Goal: Information Seeking & Learning: Learn about a topic

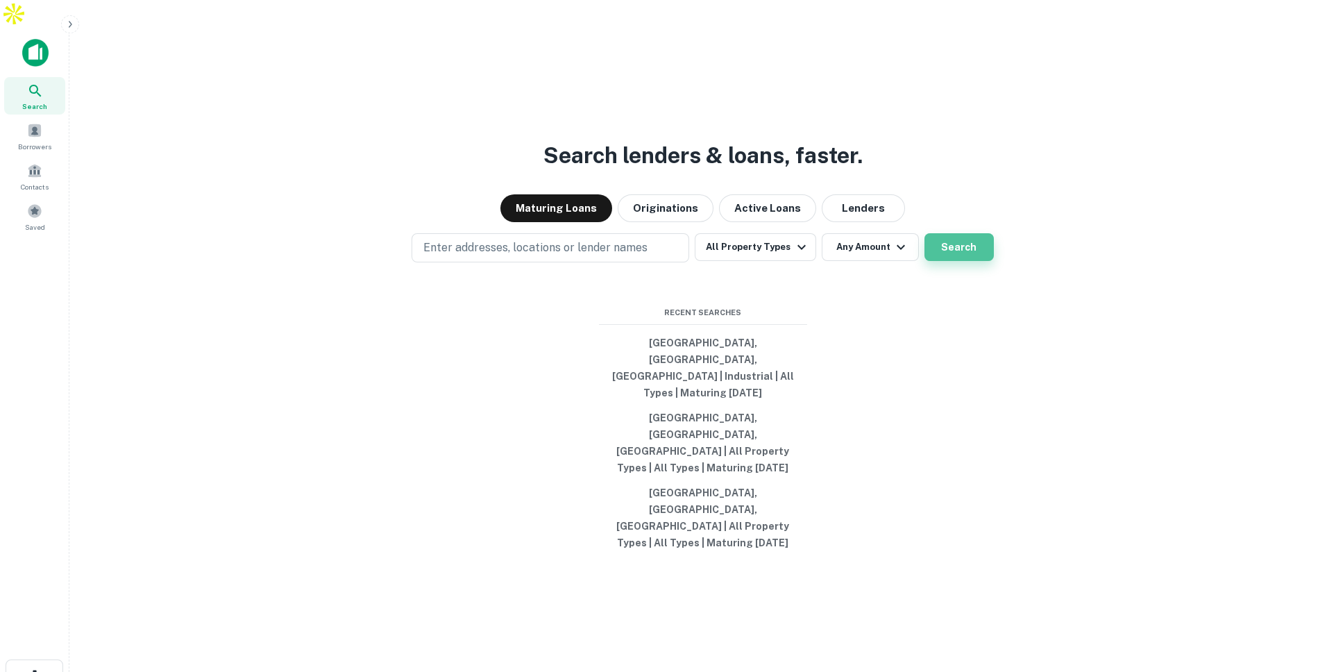
click at [966, 261] on button "Search" at bounding box center [959, 247] width 69 height 28
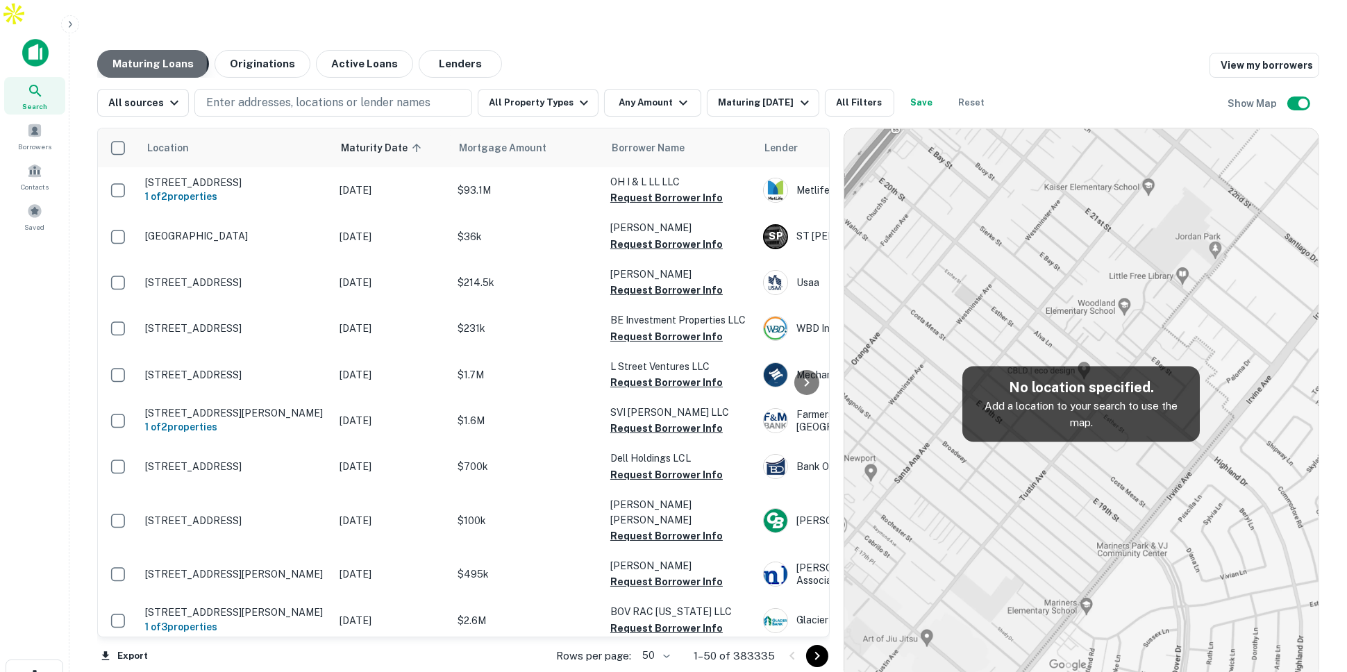
click at [126, 50] on button "Maturing Loans" at bounding box center [153, 64] width 112 height 28
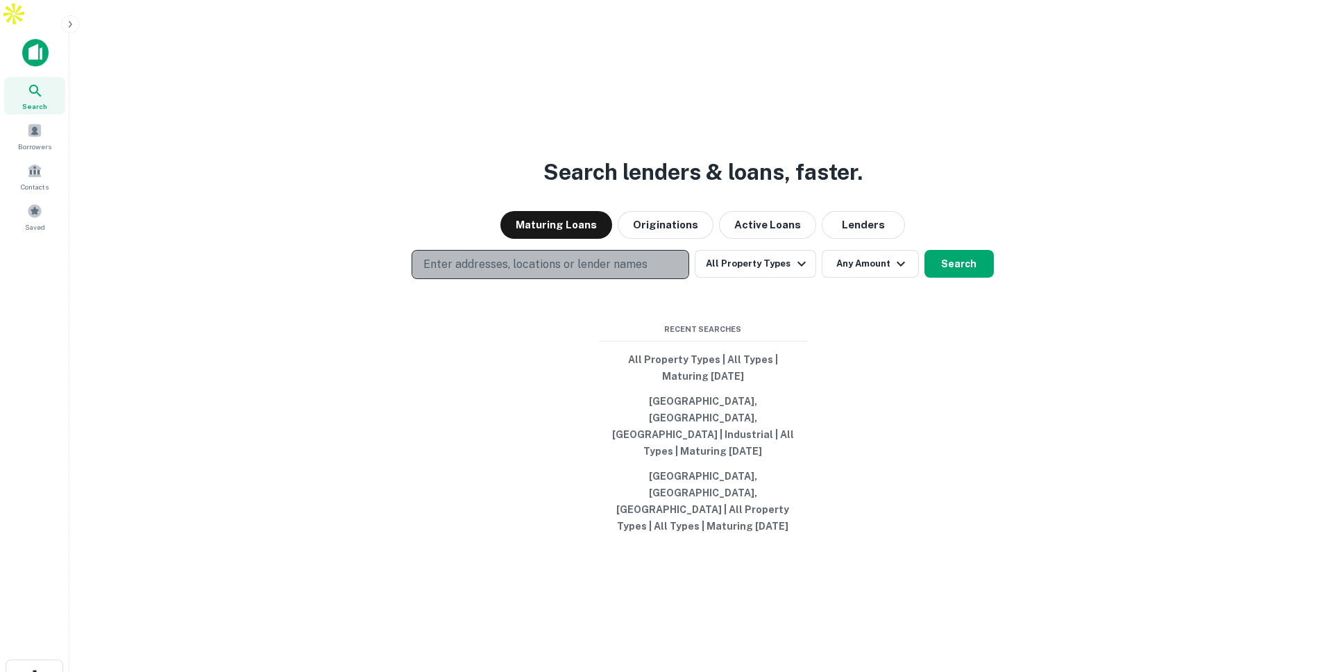
click at [664, 278] on button "Enter addresses, locations or lender names" at bounding box center [551, 264] width 278 height 29
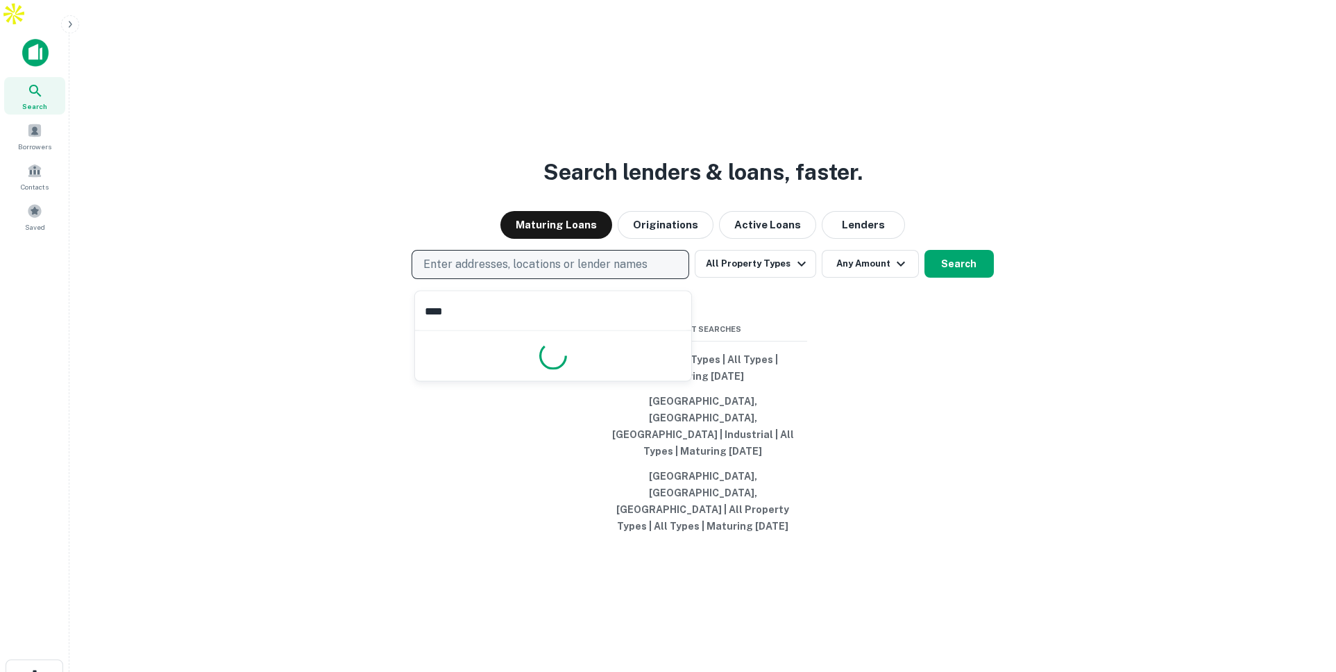
type input "*****"
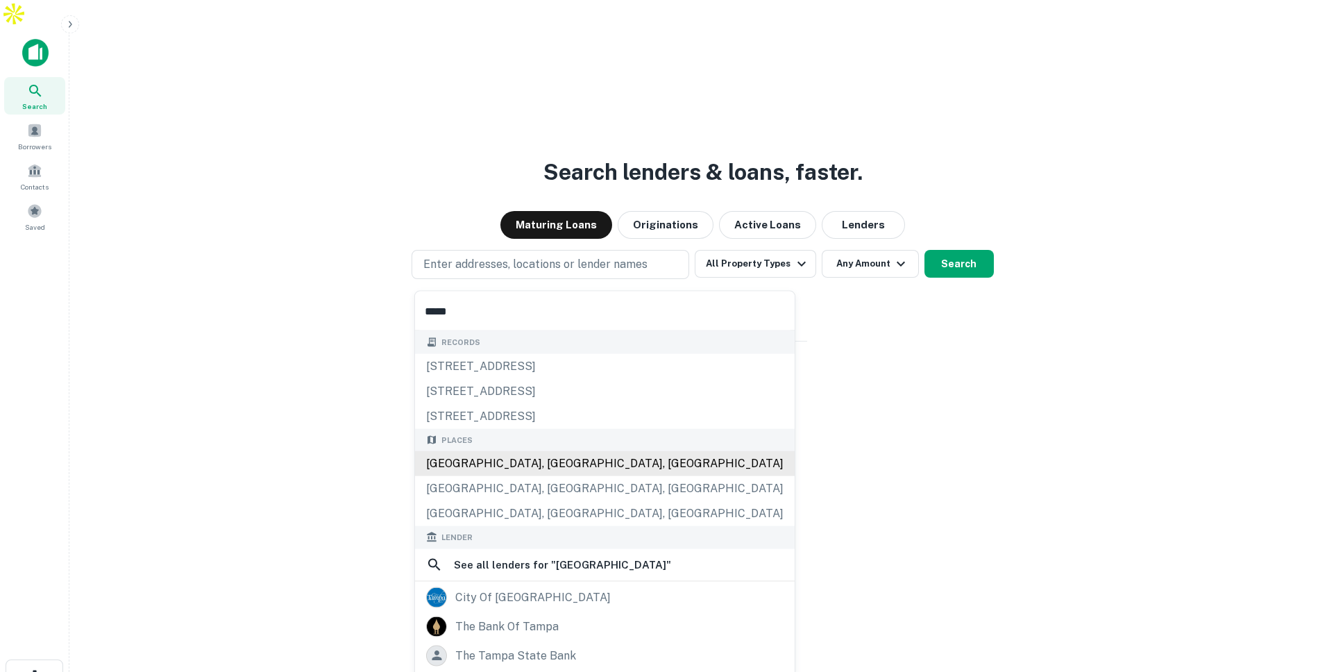
click at [527, 459] on div "[GEOGRAPHIC_DATA], [GEOGRAPHIC_DATA], [GEOGRAPHIC_DATA]" at bounding box center [605, 463] width 380 height 25
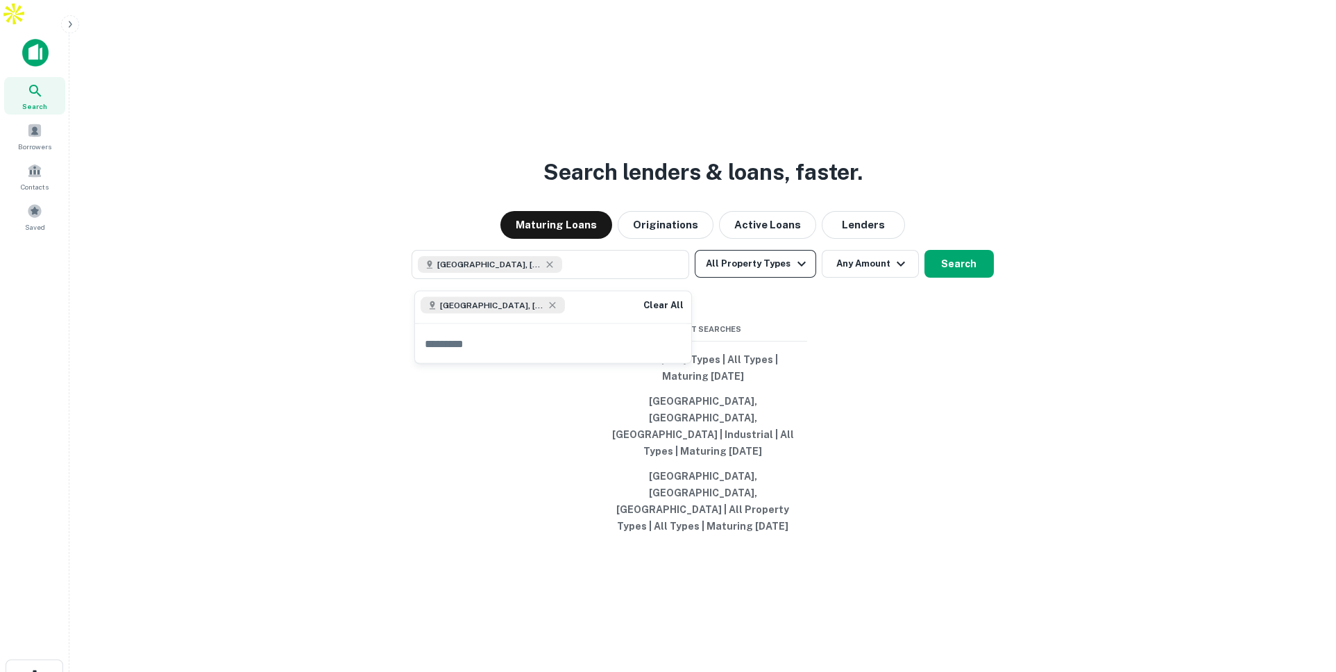
click at [778, 267] on button "All Property Types" at bounding box center [755, 264] width 121 height 28
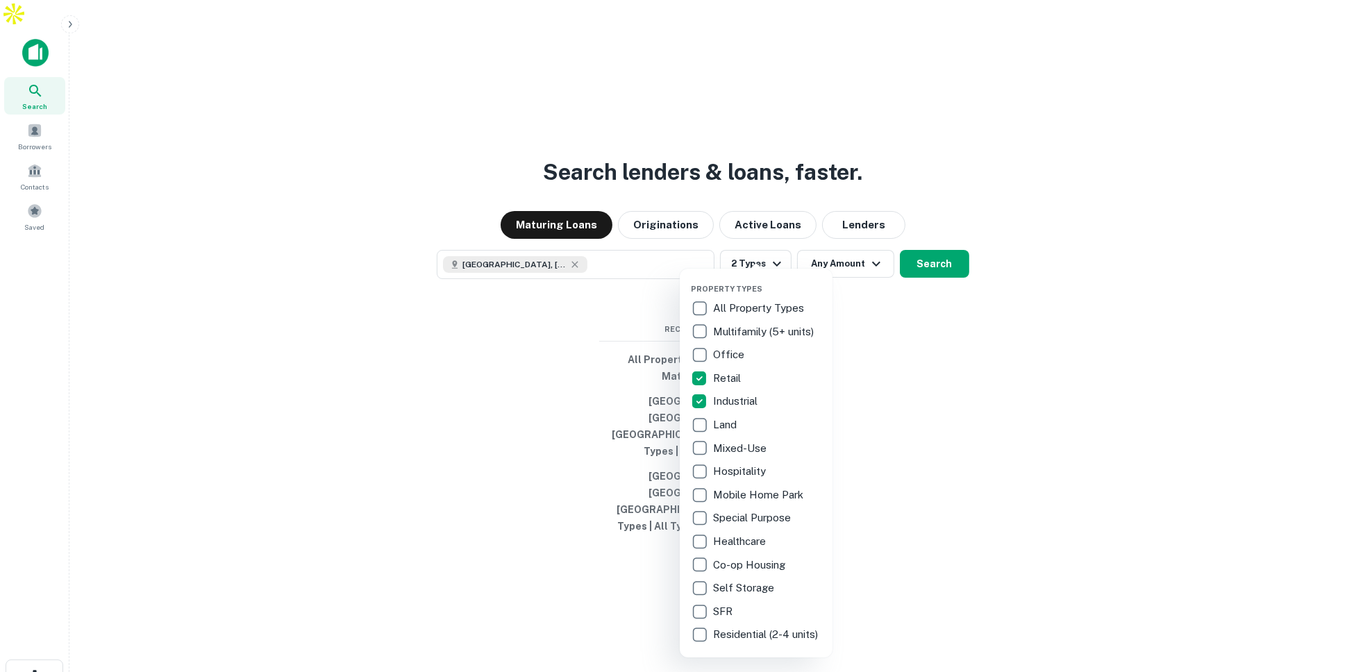
click at [917, 367] on div at bounding box center [673, 336] width 1347 height 672
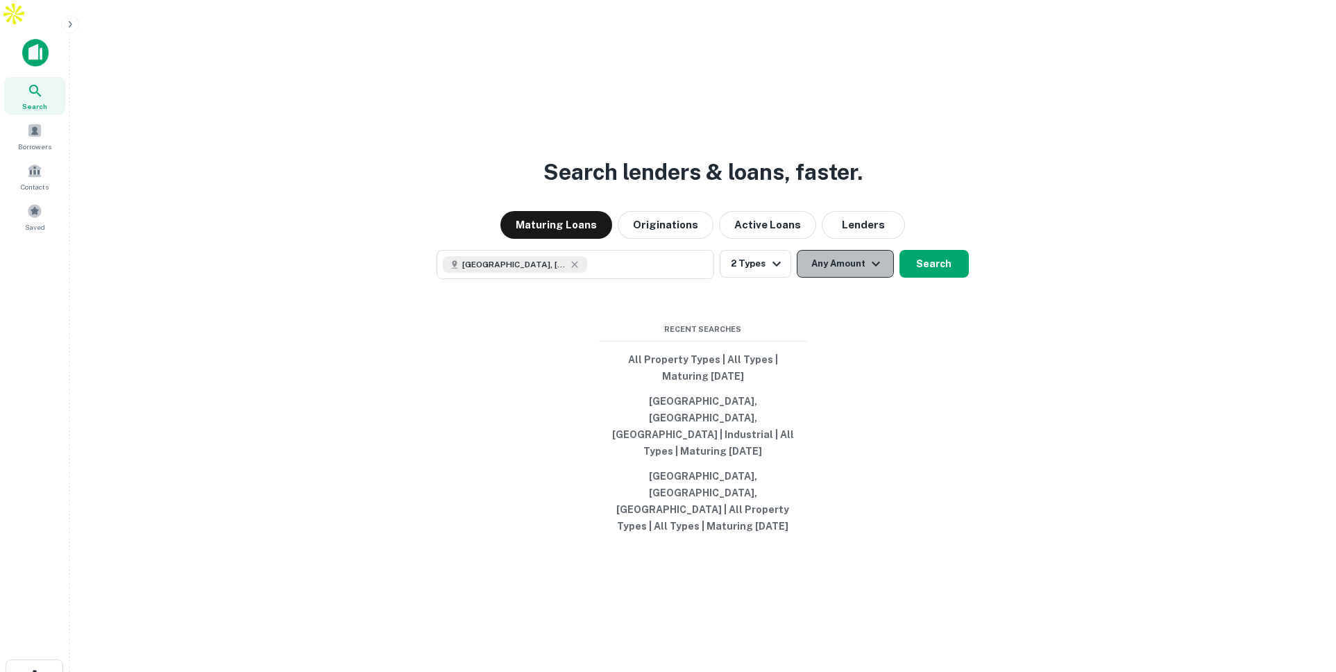
click at [864, 269] on button "Any Amount" at bounding box center [845, 264] width 97 height 28
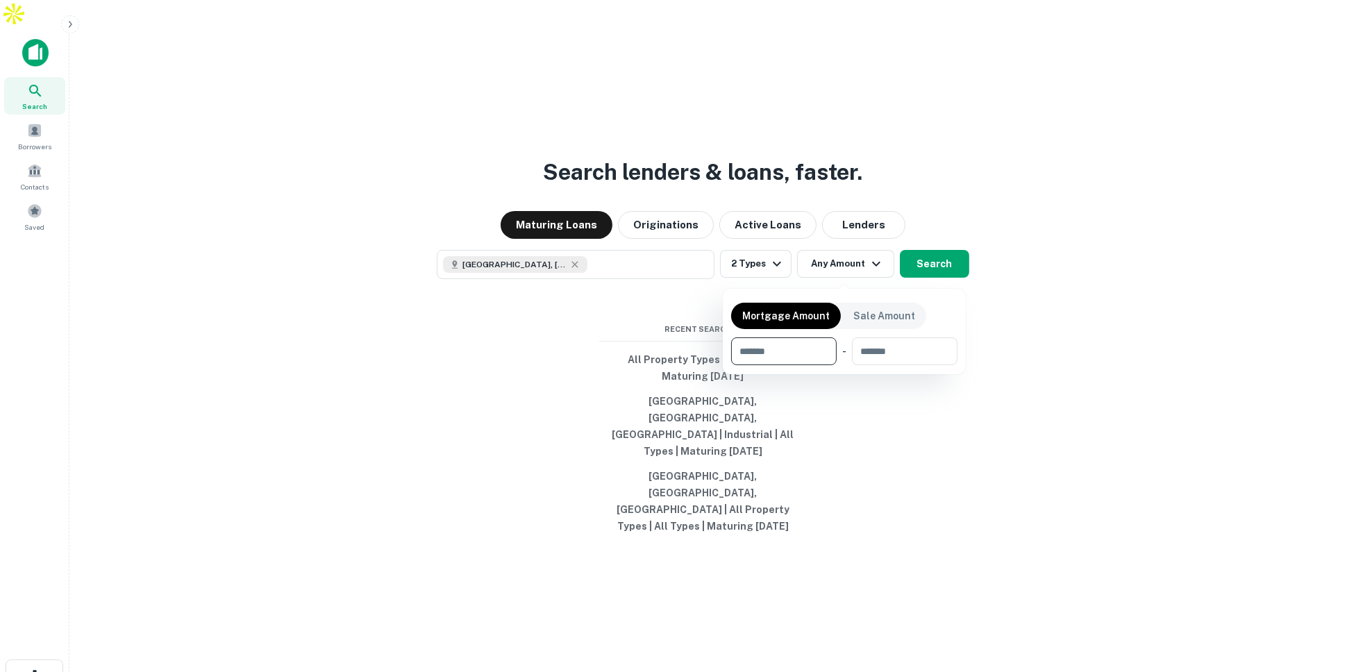
click at [920, 273] on div at bounding box center [673, 336] width 1347 height 672
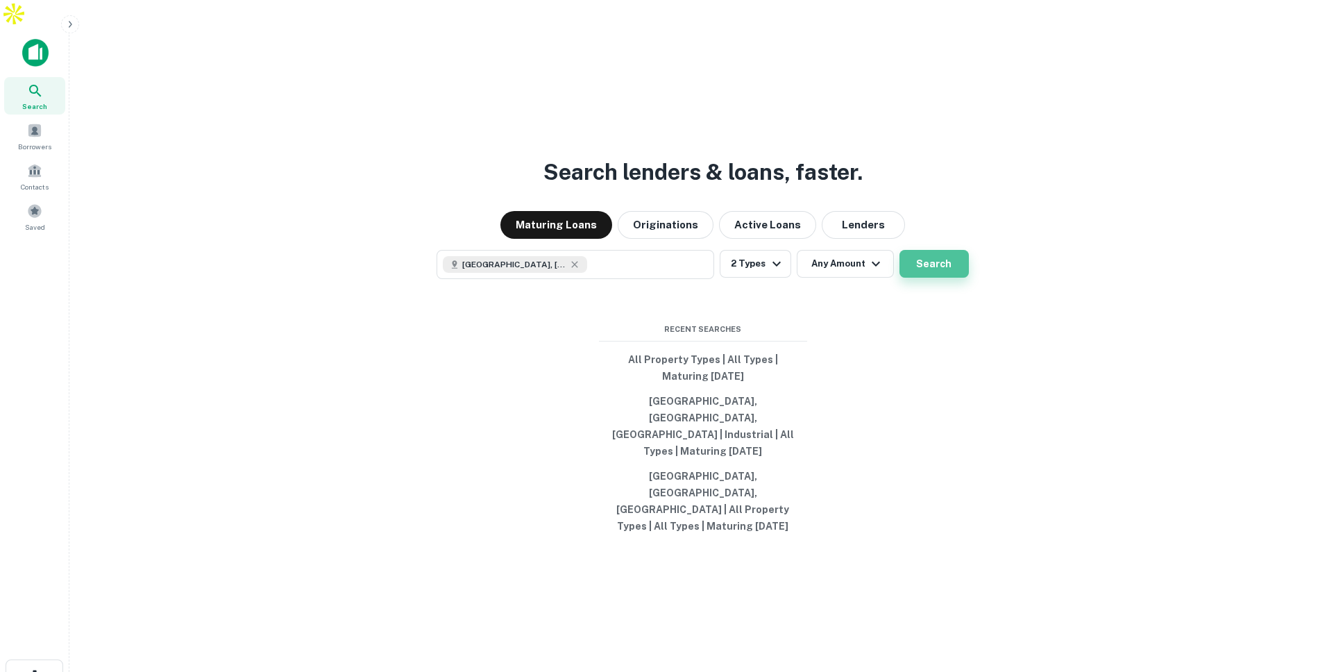
click at [939, 269] on button "Search" at bounding box center [934, 264] width 69 height 28
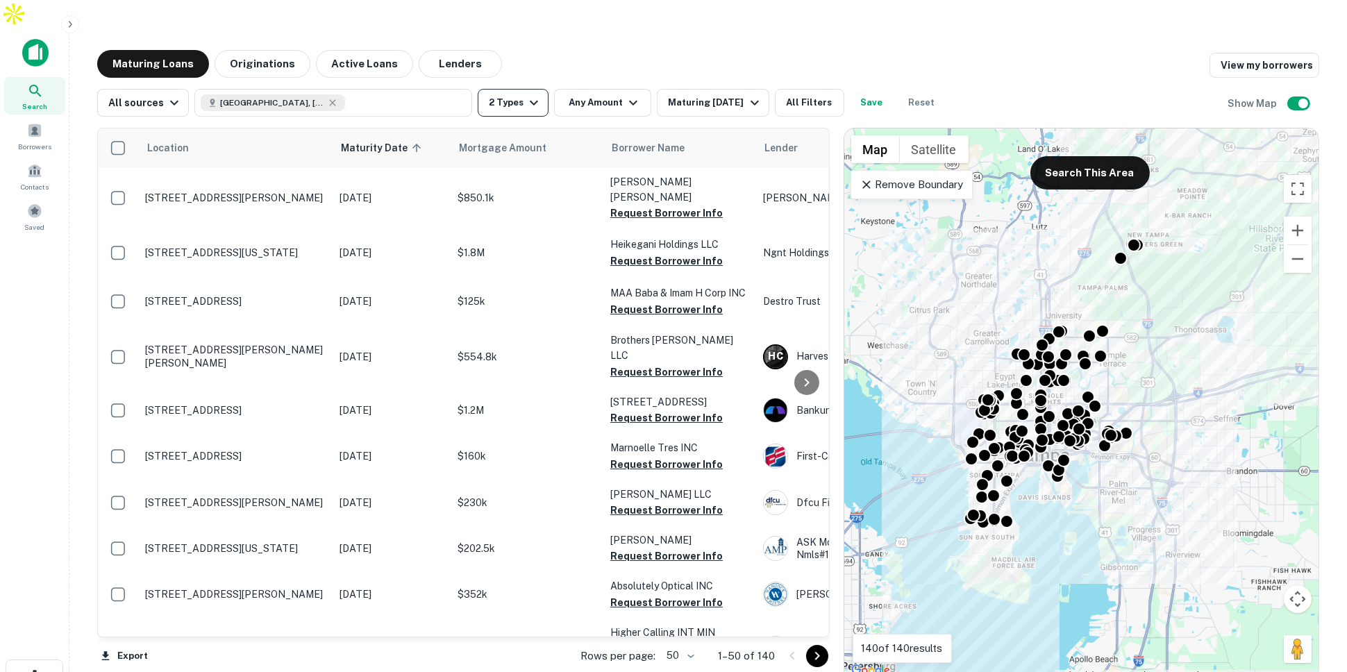
click at [527, 94] on icon "button" at bounding box center [534, 102] width 17 height 17
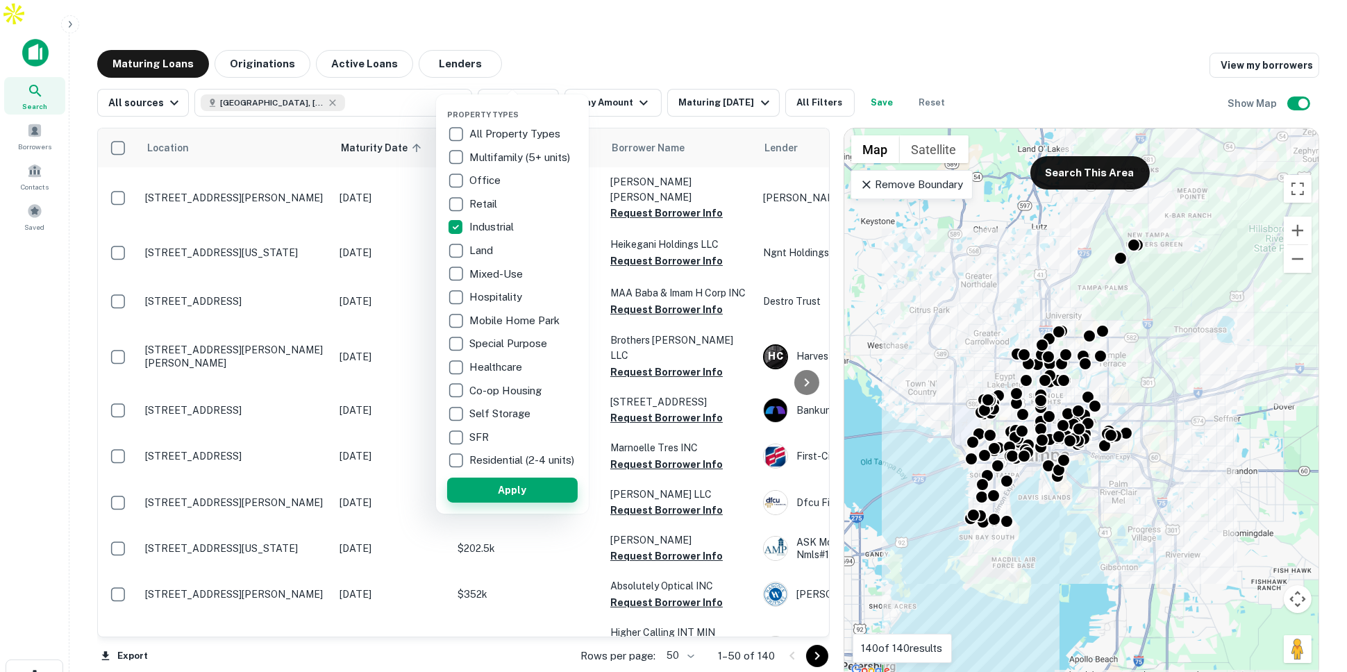
drag, startPoint x: 503, startPoint y: 497, endPoint x: 666, endPoint y: 24, distance: 500.1
click at [503, 496] on button "Apply" at bounding box center [512, 490] width 131 height 25
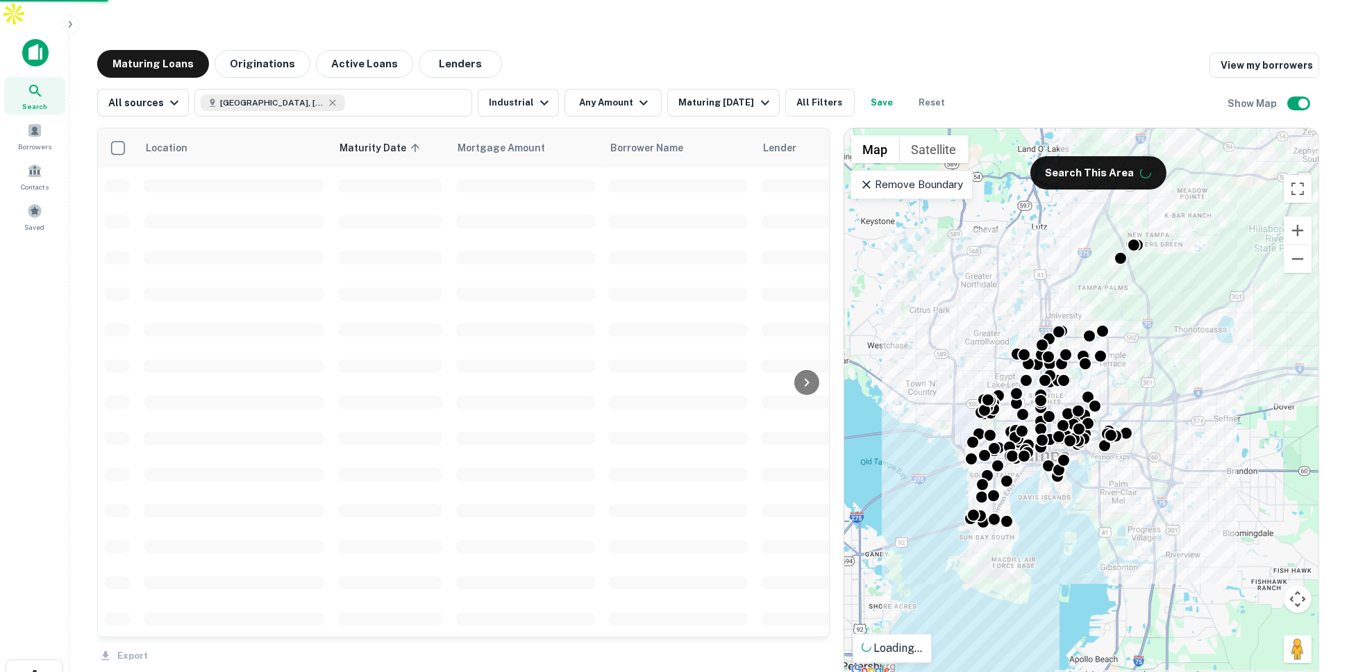
click at [666, 24] on div at bounding box center [673, 336] width 1347 height 672
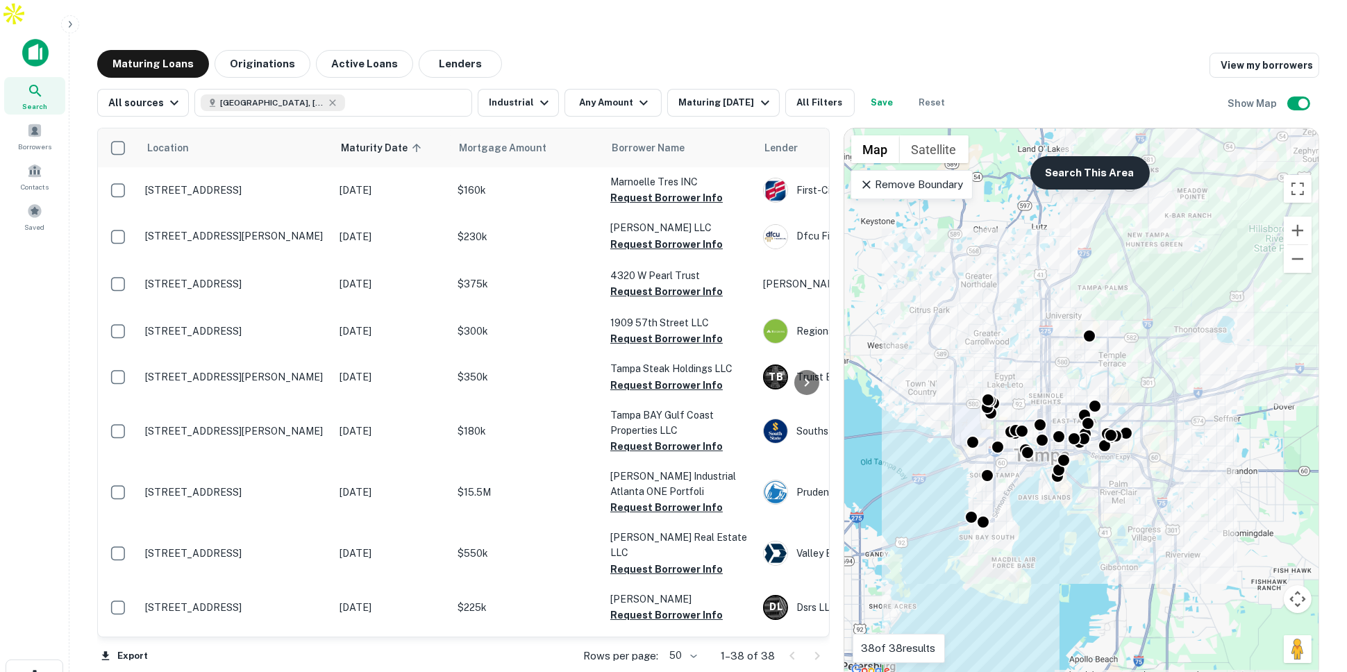
click at [1087, 156] on button "Search This Area" at bounding box center [1089, 172] width 119 height 33
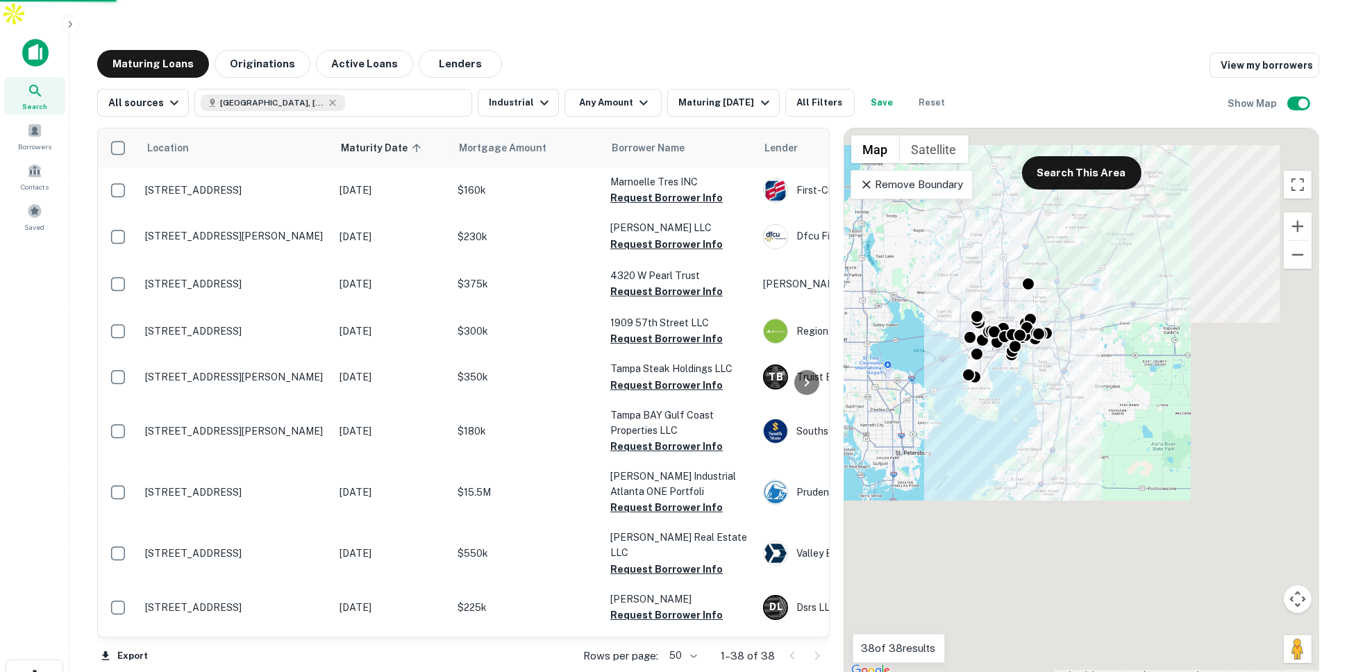
click at [961, 289] on div "To activate drag with keyboard, press Alt + Enter. Once in keyboard drag state,…" at bounding box center [1081, 403] width 474 height 551
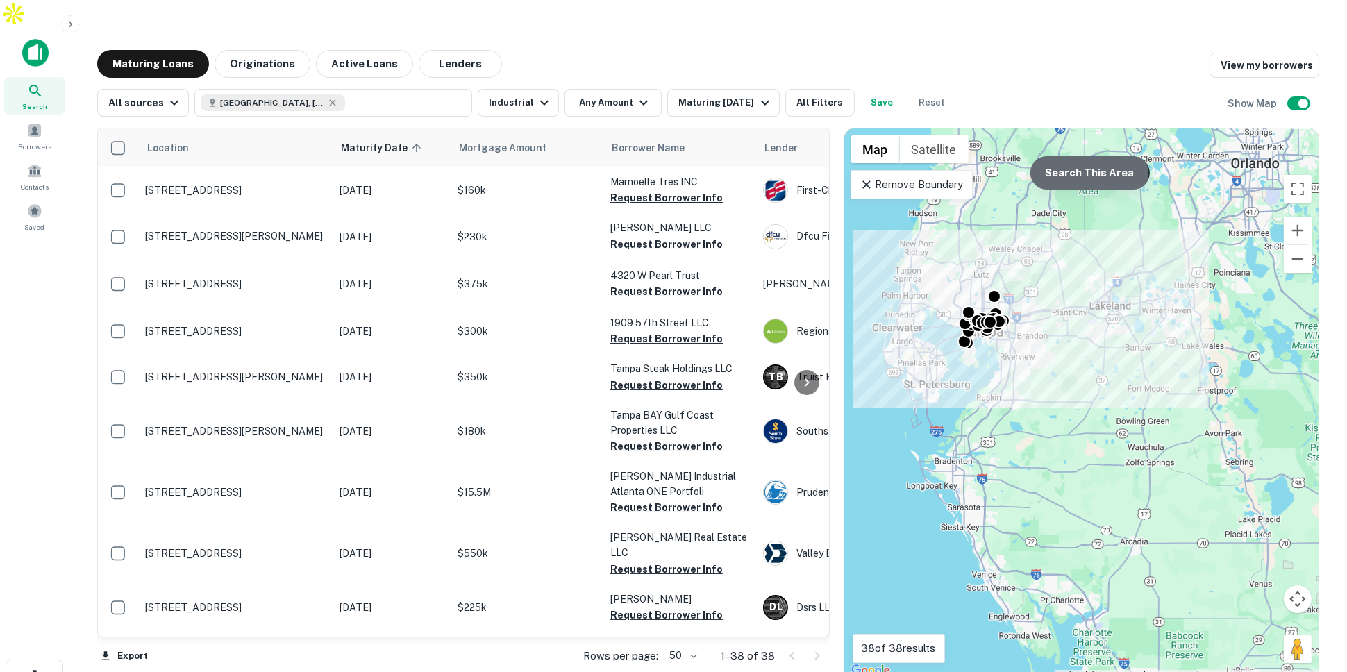
click at [1063, 156] on button "Search This Area" at bounding box center [1089, 172] width 119 height 33
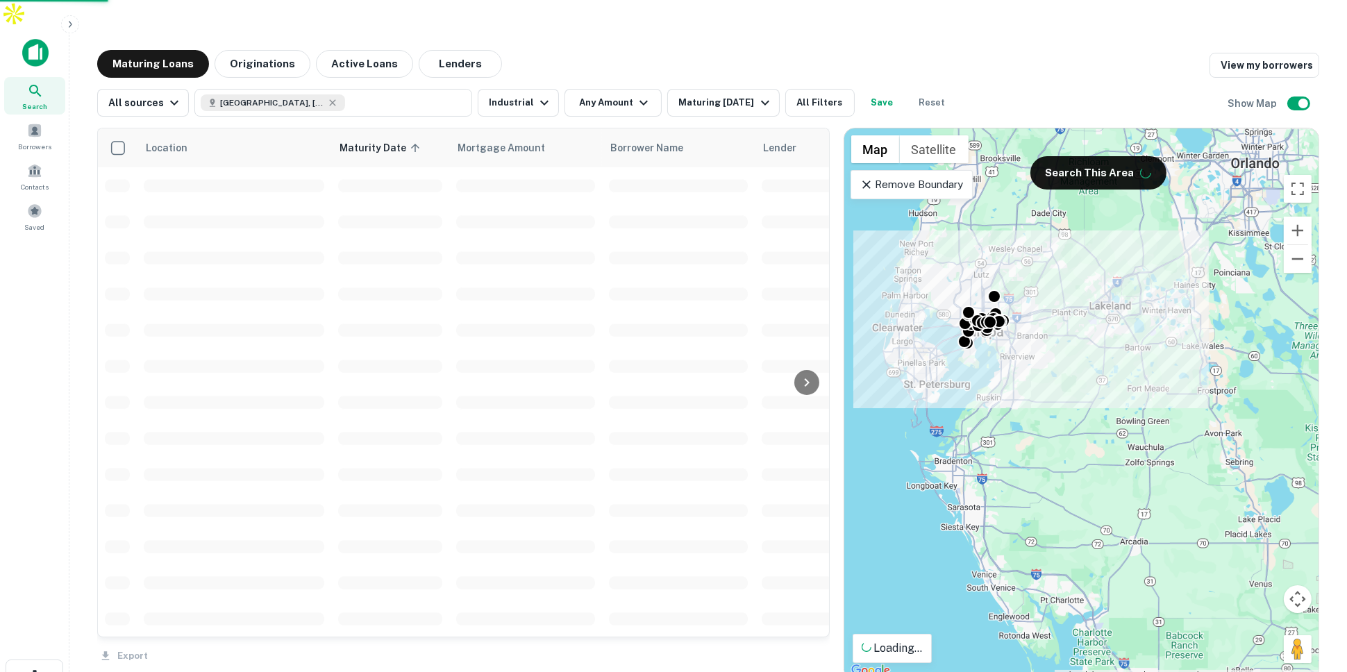
drag, startPoint x: 930, startPoint y: 188, endPoint x: 960, endPoint y: 187, distance: 30.6
click at [960, 187] on div "To activate drag with keyboard, press Alt + Enter. Once in keyboard drag state,…" at bounding box center [1081, 403] width 474 height 551
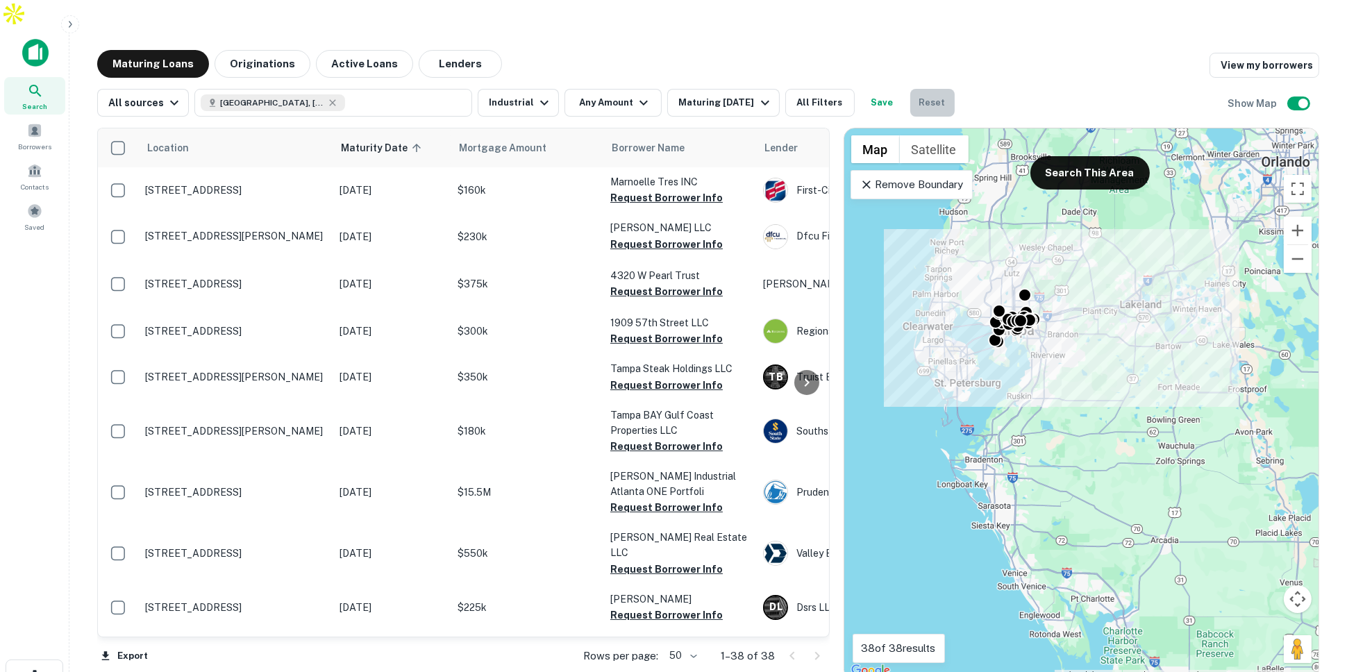
click at [918, 89] on button "Reset" at bounding box center [932, 103] width 44 height 28
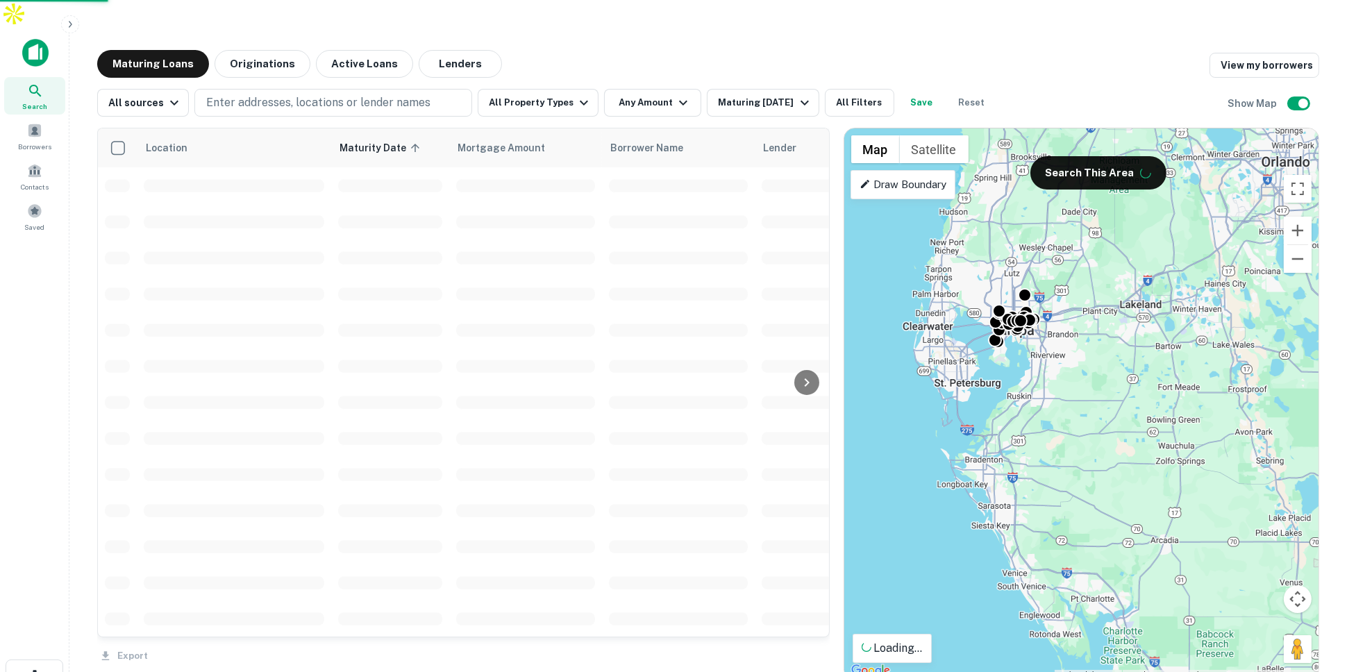
click at [878, 176] on p "Draw Boundary" at bounding box center [902, 184] width 87 height 17
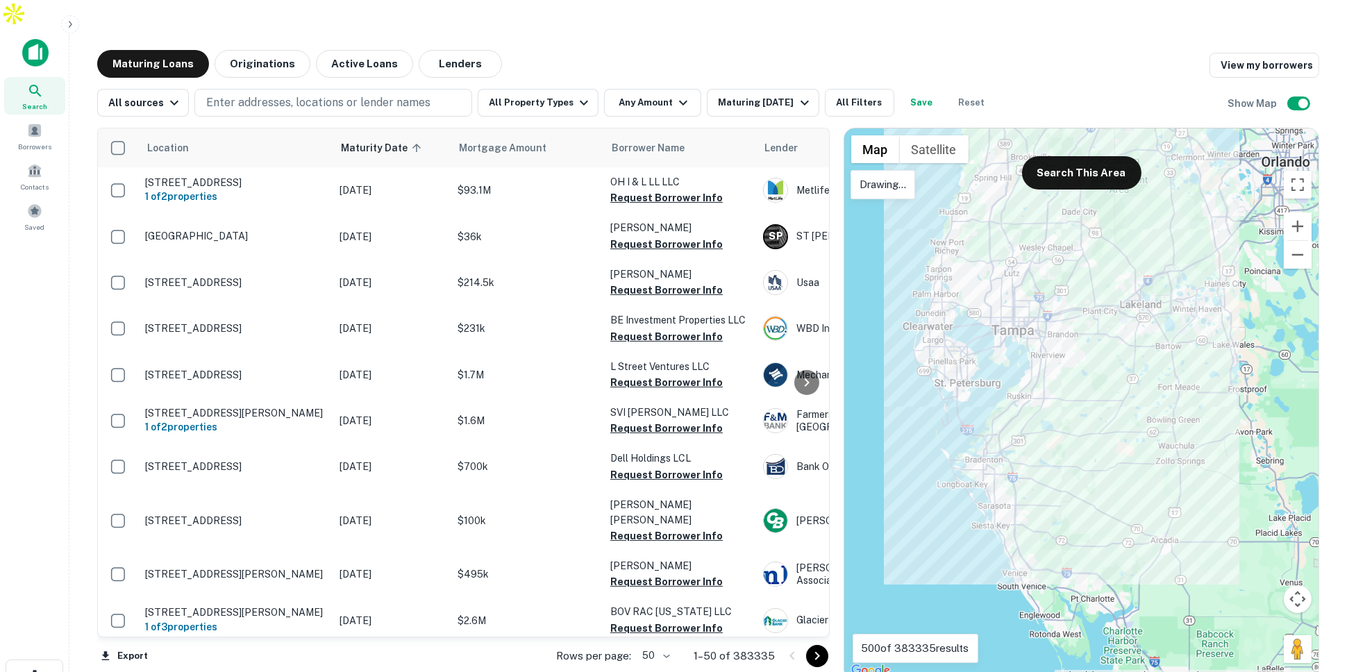
click at [1056, 254] on div at bounding box center [1081, 403] width 474 height 551
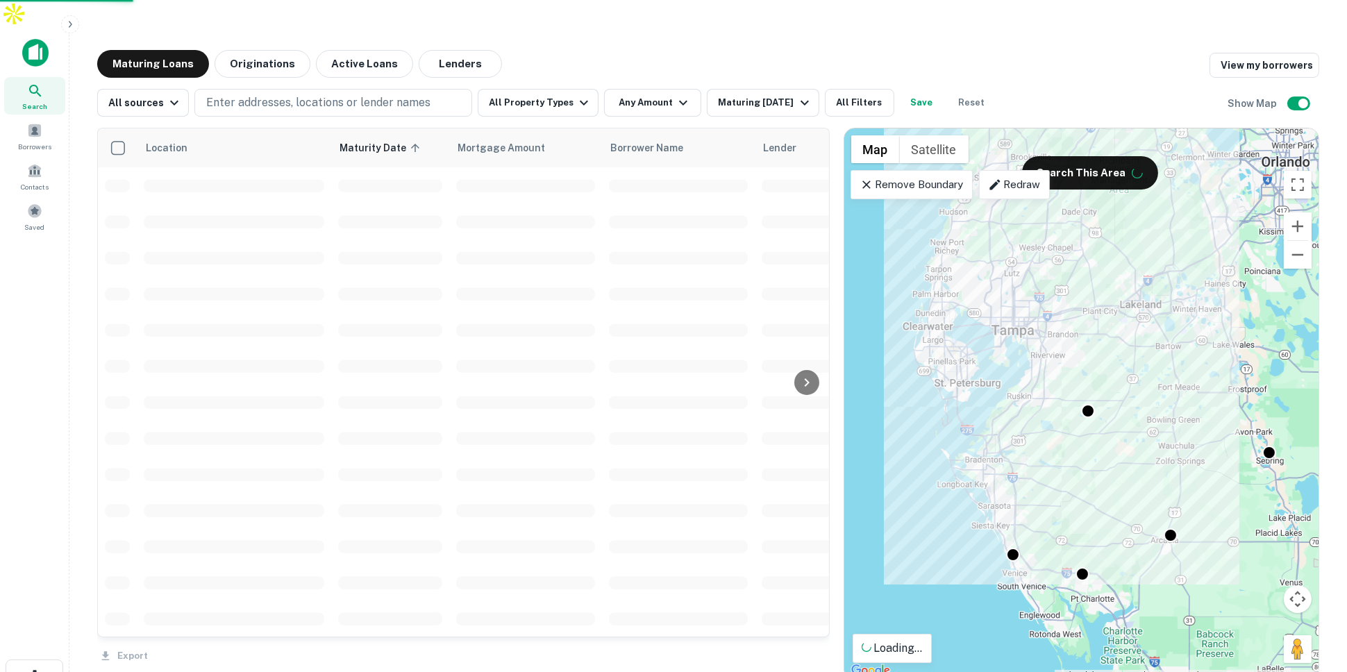
click at [864, 178] on icon at bounding box center [866, 185] width 14 height 14
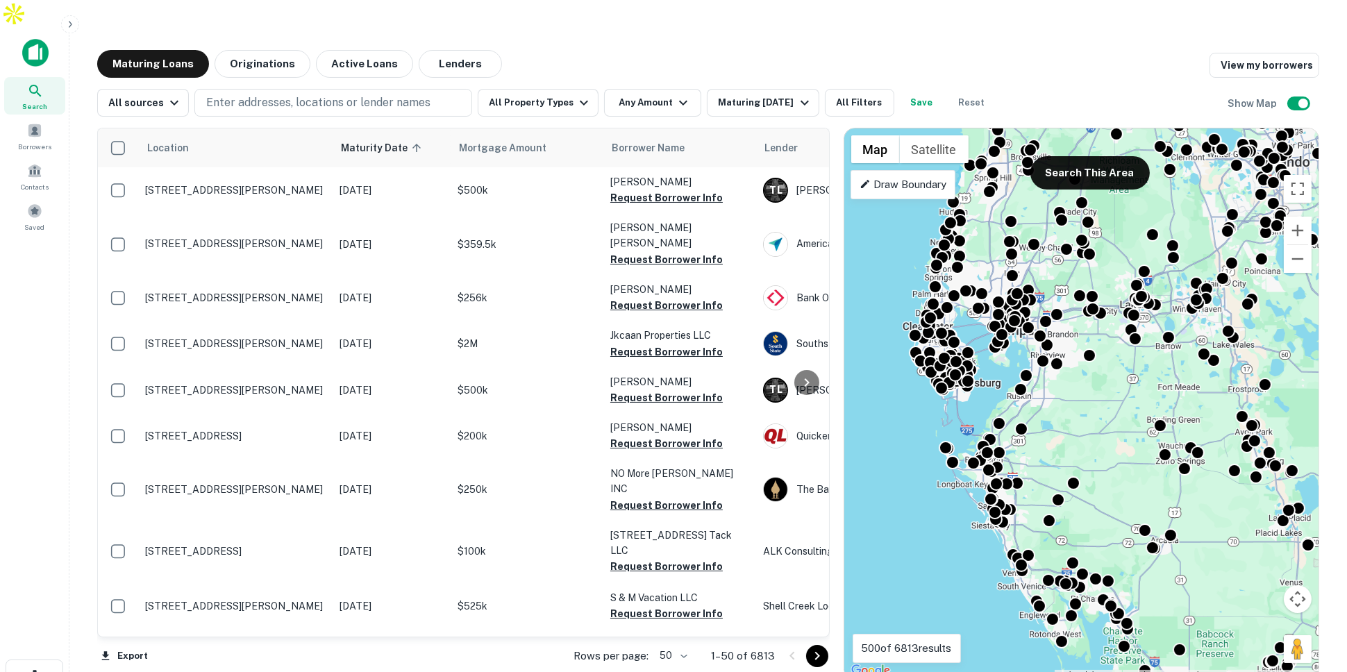
click at [874, 176] on p "Draw Boundary" at bounding box center [902, 184] width 87 height 17
click at [941, 146] on div "To activate drag with keyboard, press Alt + Enter. Once in keyboard drag state,…" at bounding box center [1081, 403] width 474 height 551
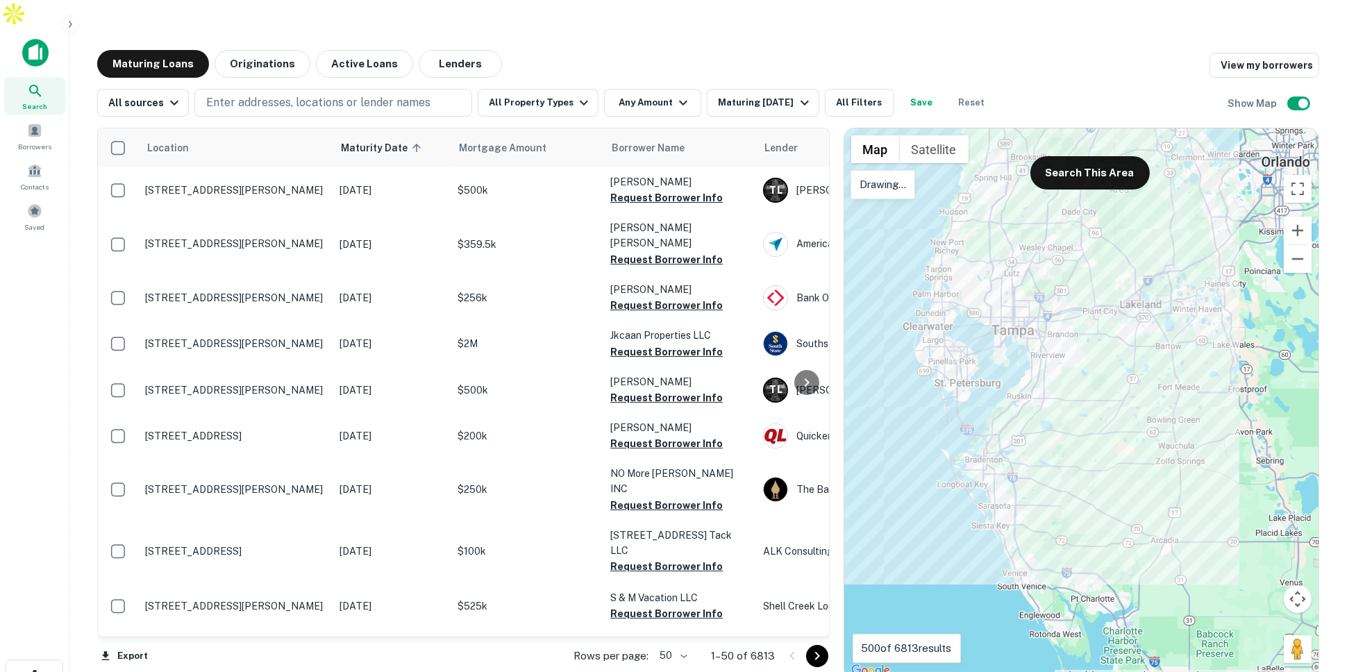
click at [944, 149] on div at bounding box center [1081, 403] width 474 height 551
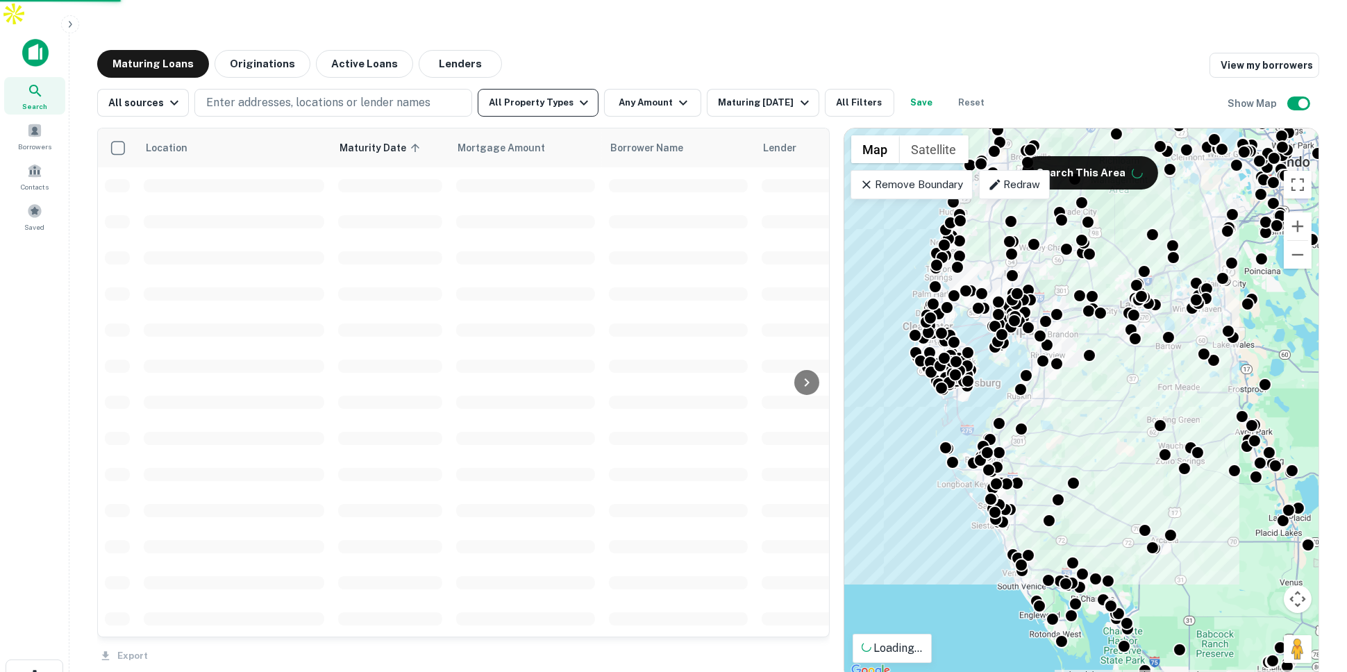
click at [513, 89] on button "All Property Types" at bounding box center [538, 103] width 121 height 28
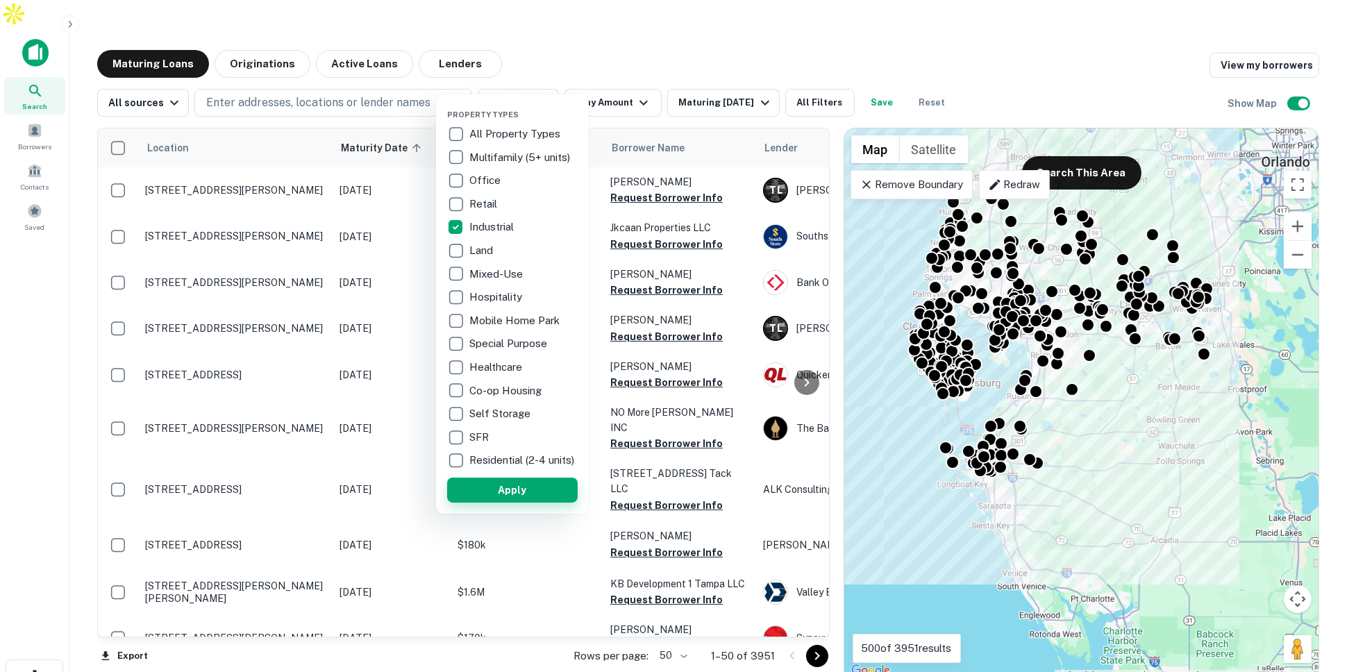
click at [513, 503] on button "Apply" at bounding box center [512, 490] width 131 height 25
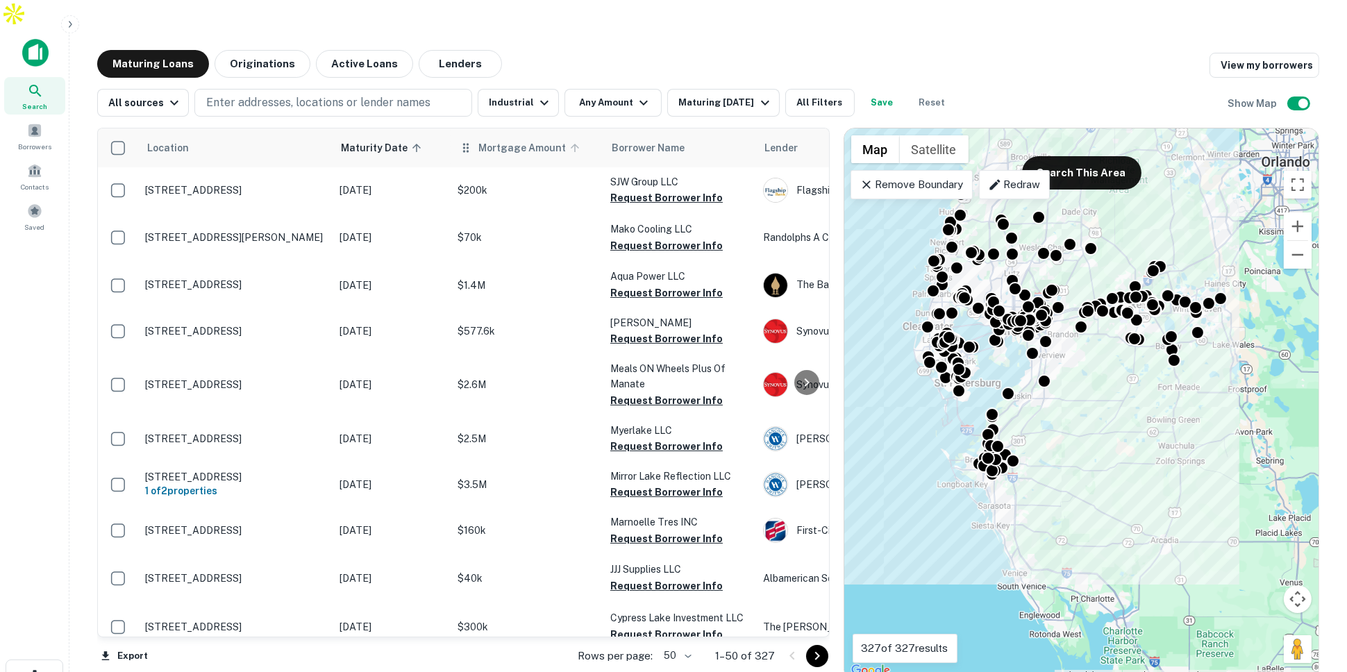
click at [492, 140] on span "Mortgage Amount" at bounding box center [531, 148] width 106 height 17
click at [593, 89] on button "Any Amount" at bounding box center [612, 103] width 97 height 28
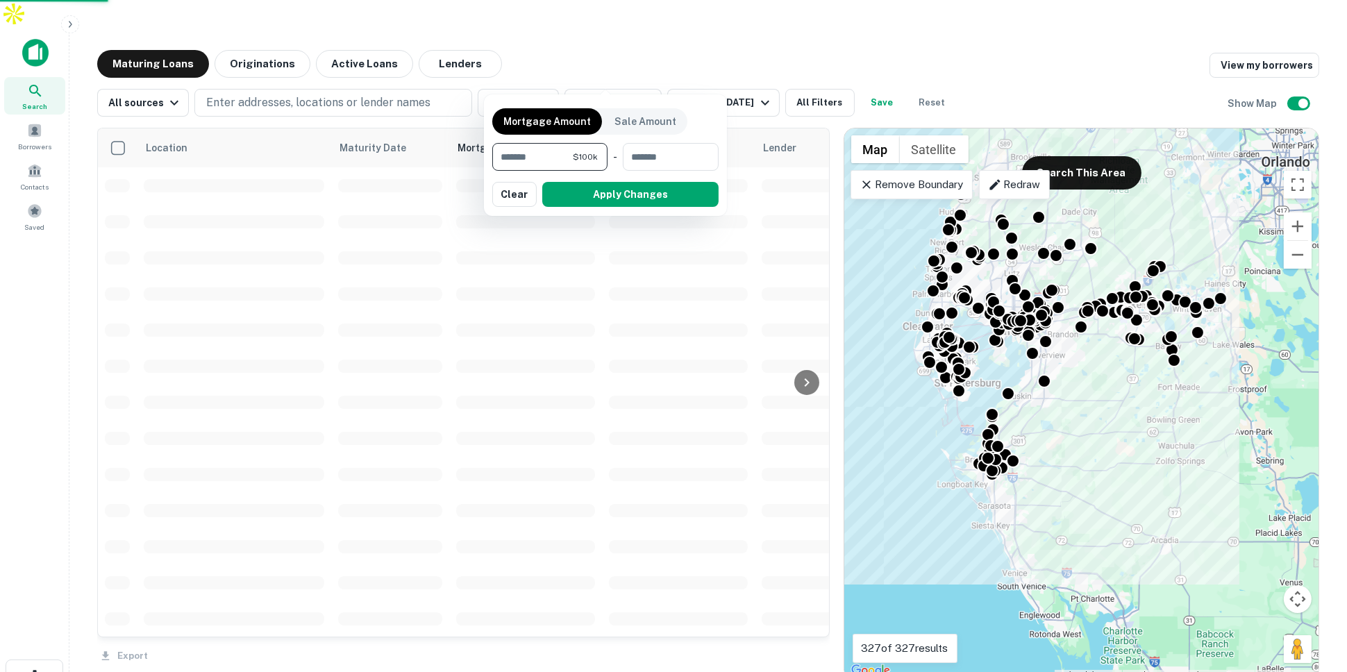
type input "********"
click at [601, 197] on button "Apply Changes" at bounding box center [630, 194] width 176 height 25
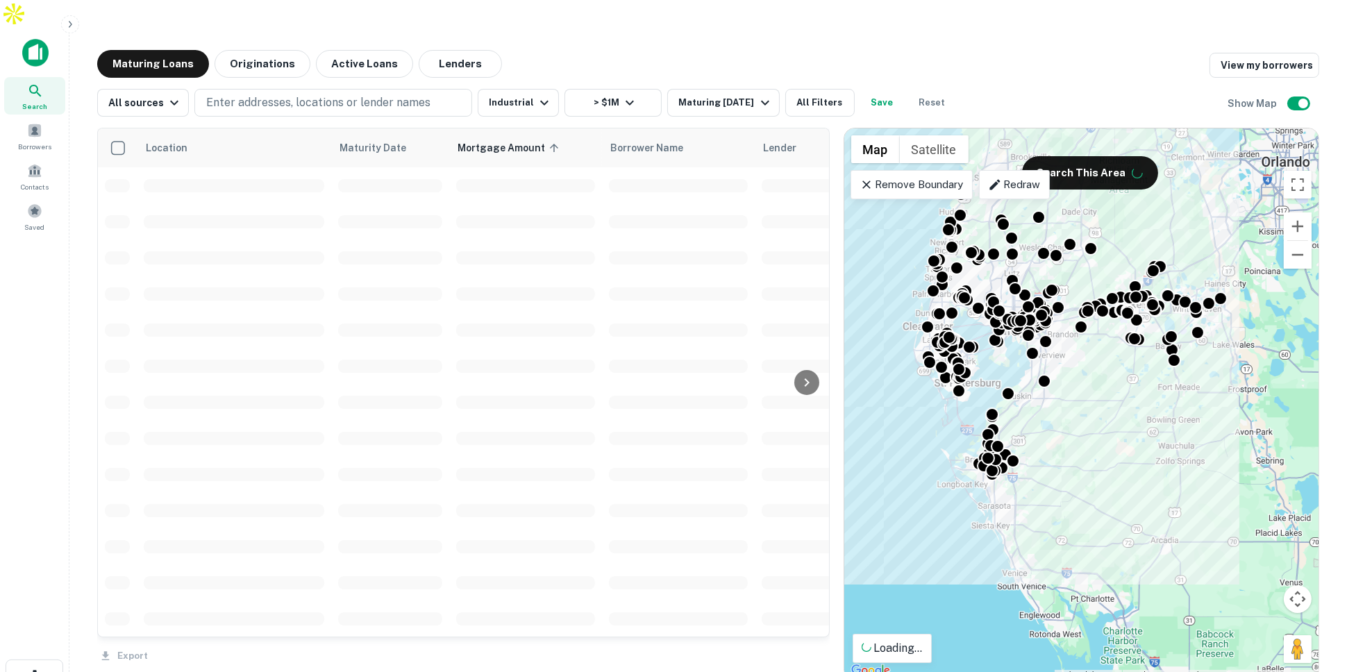
click at [637, 215] on span at bounding box center [678, 221] width 139 height 13
